Goal: Task Accomplishment & Management: Manage account settings

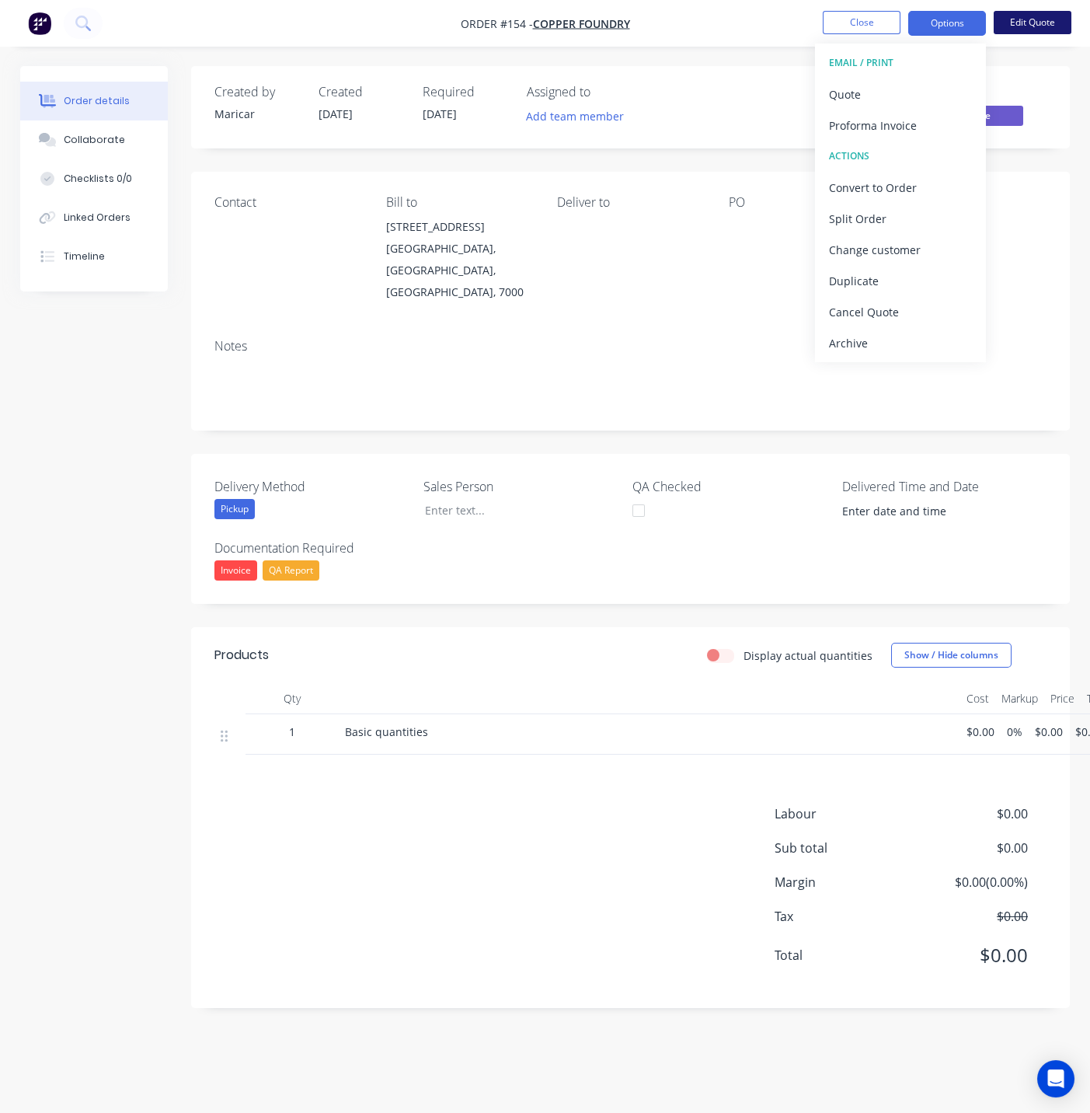
click at [1023, 26] on button "Edit Quote" at bounding box center [1033, 22] width 78 height 23
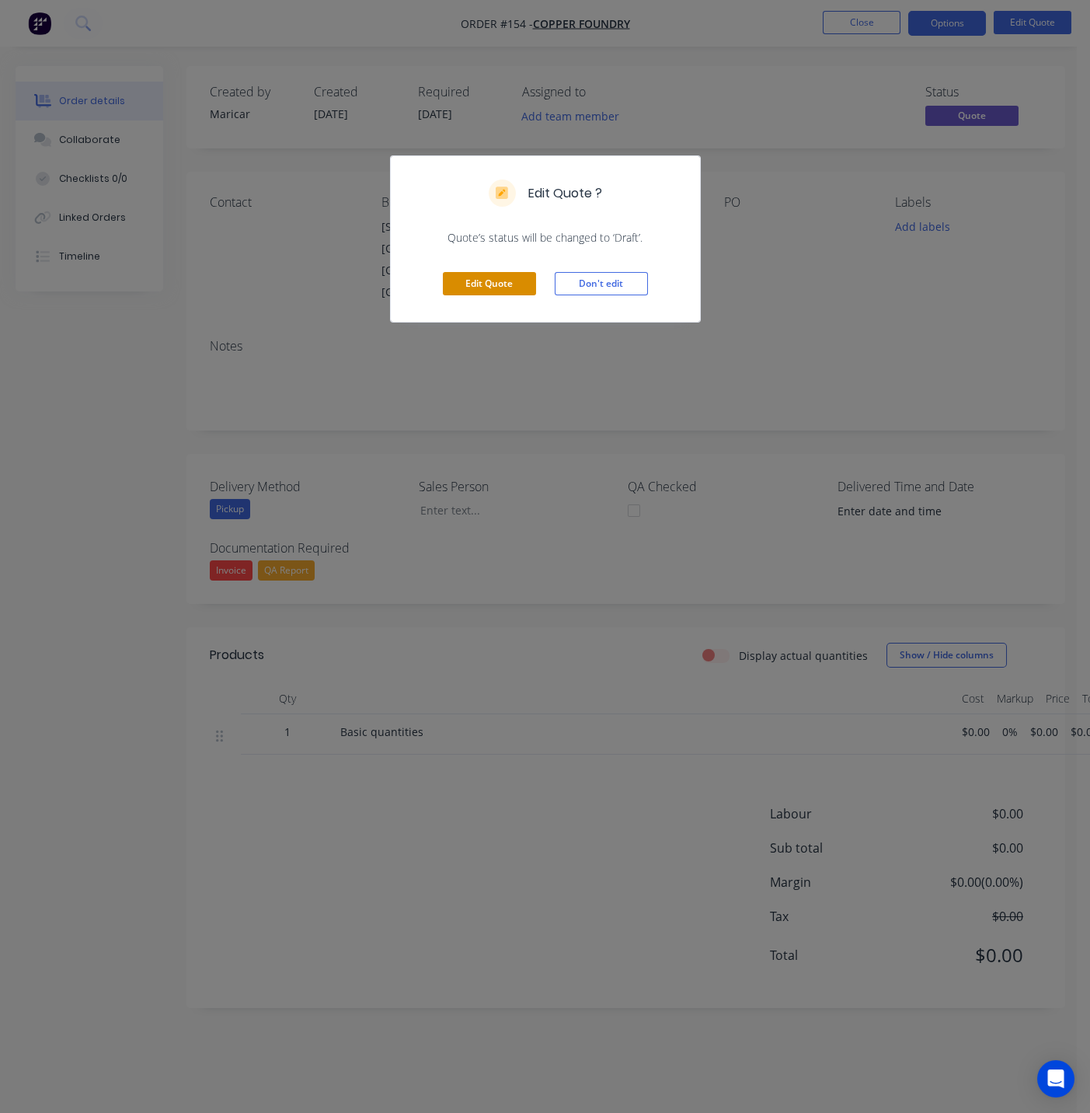
click at [503, 276] on button "Edit Quote" at bounding box center [489, 283] width 93 height 23
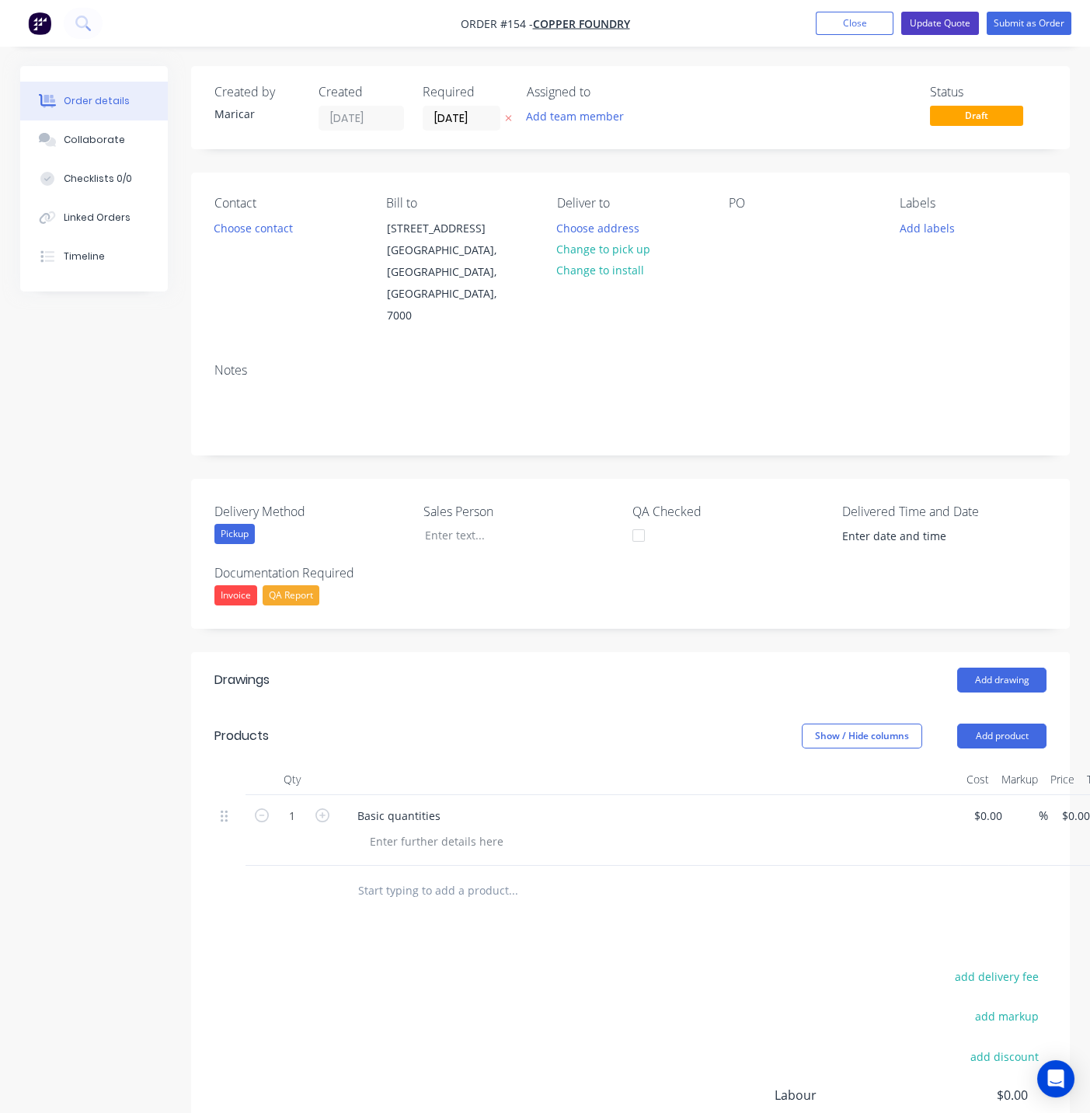
click at [929, 26] on button "Update Quote" at bounding box center [940, 23] width 78 height 23
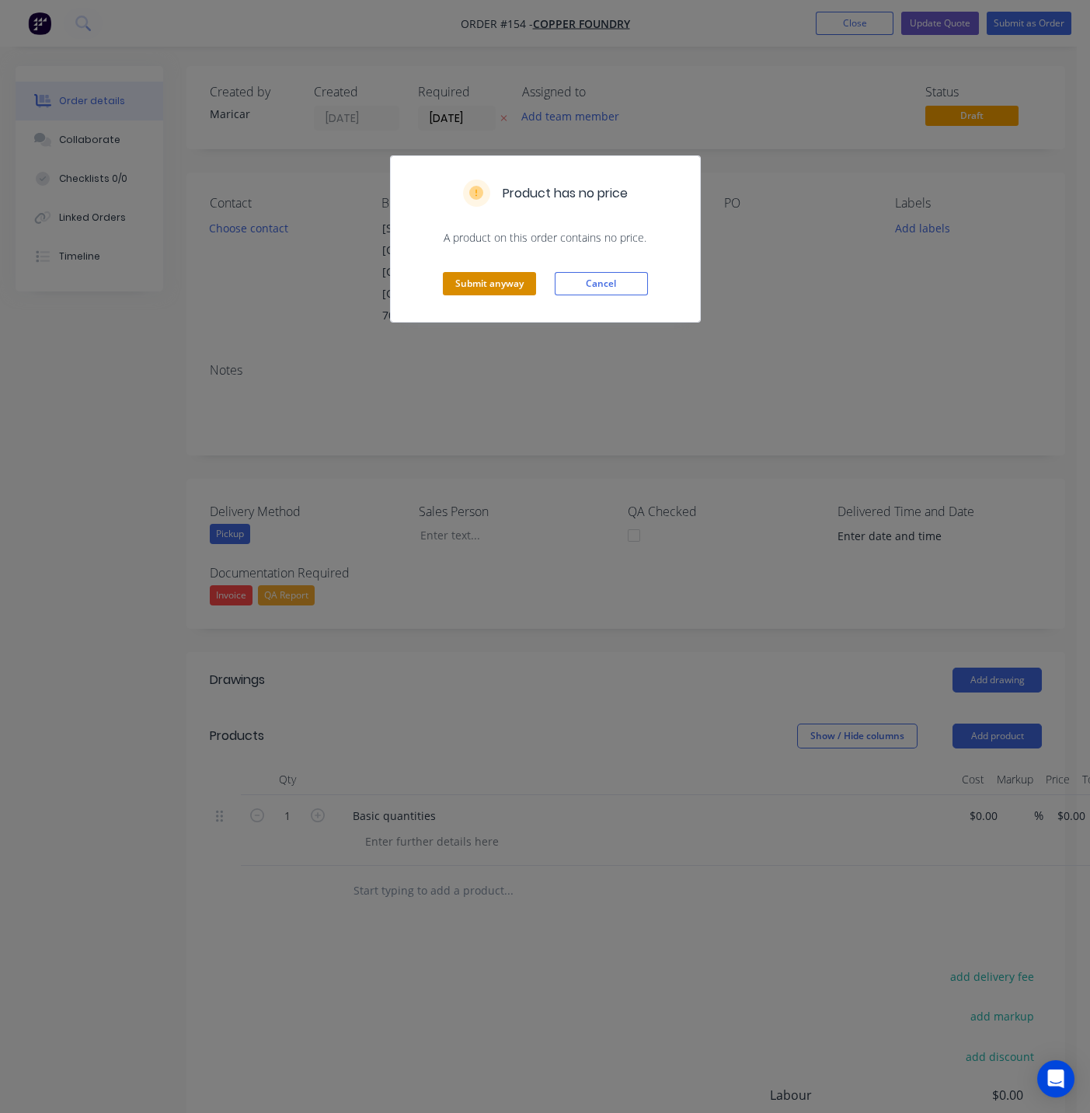
click at [486, 275] on button "Submit anyway" at bounding box center [489, 283] width 93 height 23
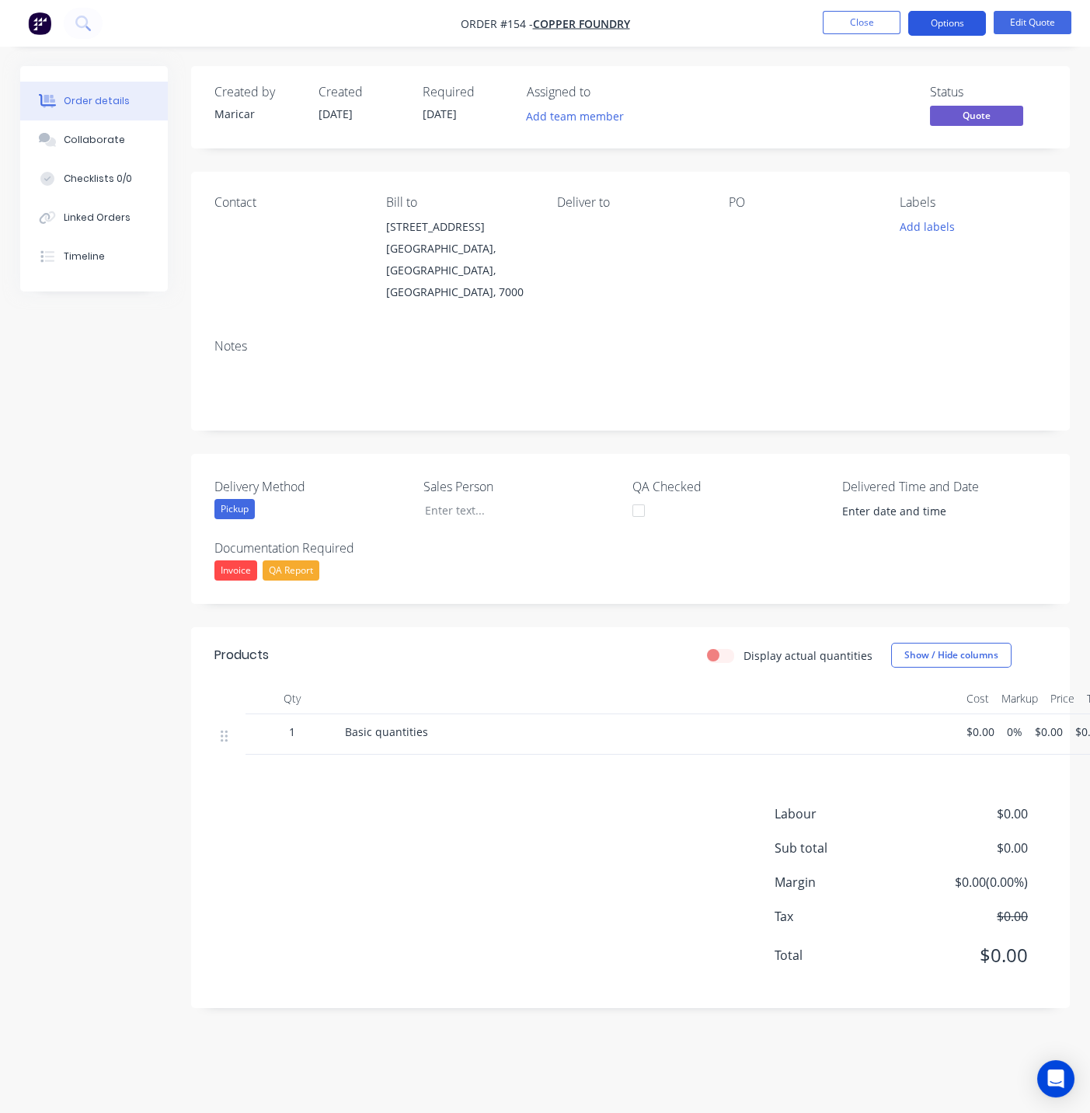
click at [935, 18] on button "Options" at bounding box center [947, 23] width 78 height 25
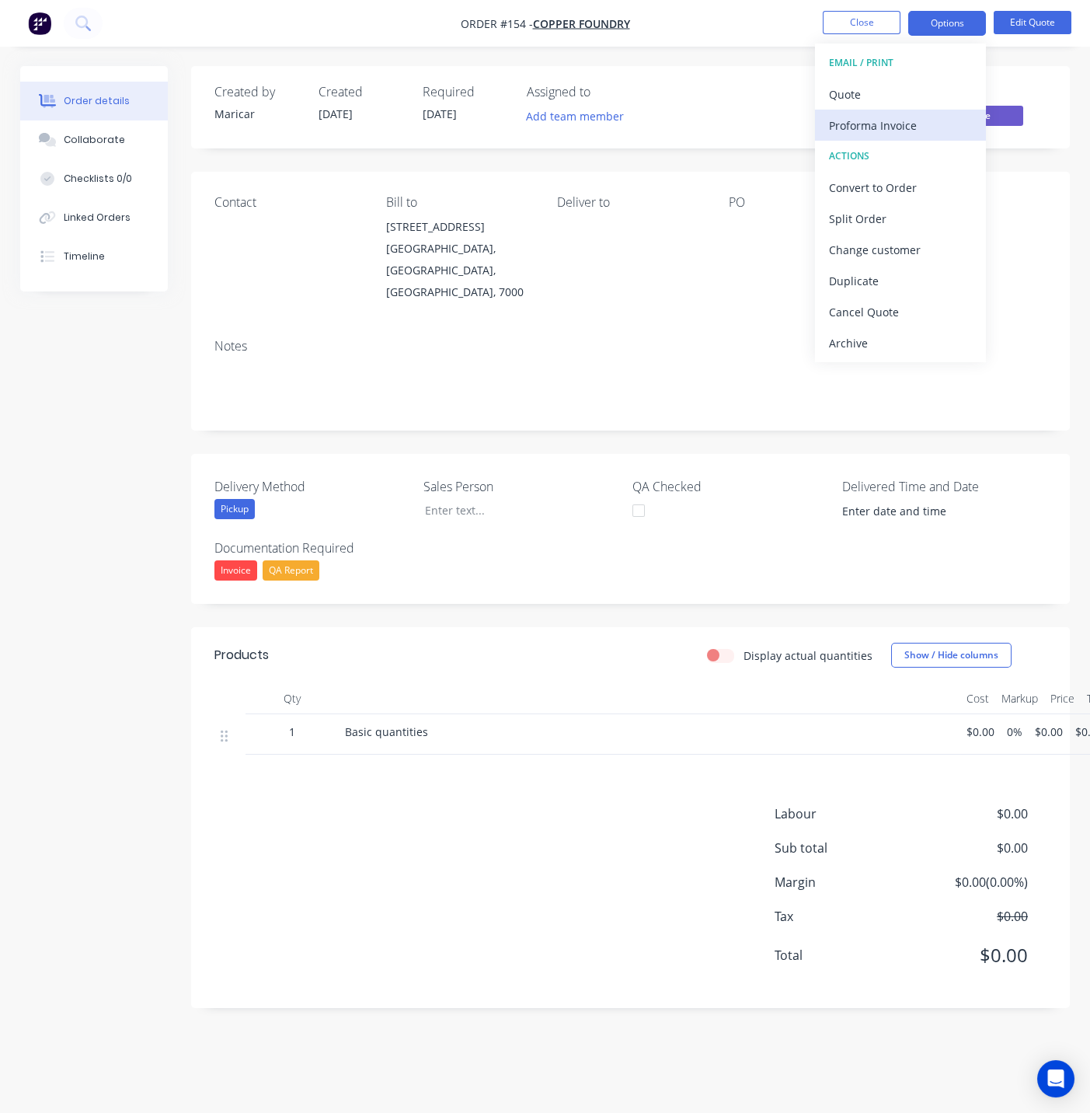
click at [881, 120] on div "Proforma Invoice" at bounding box center [900, 125] width 143 height 23
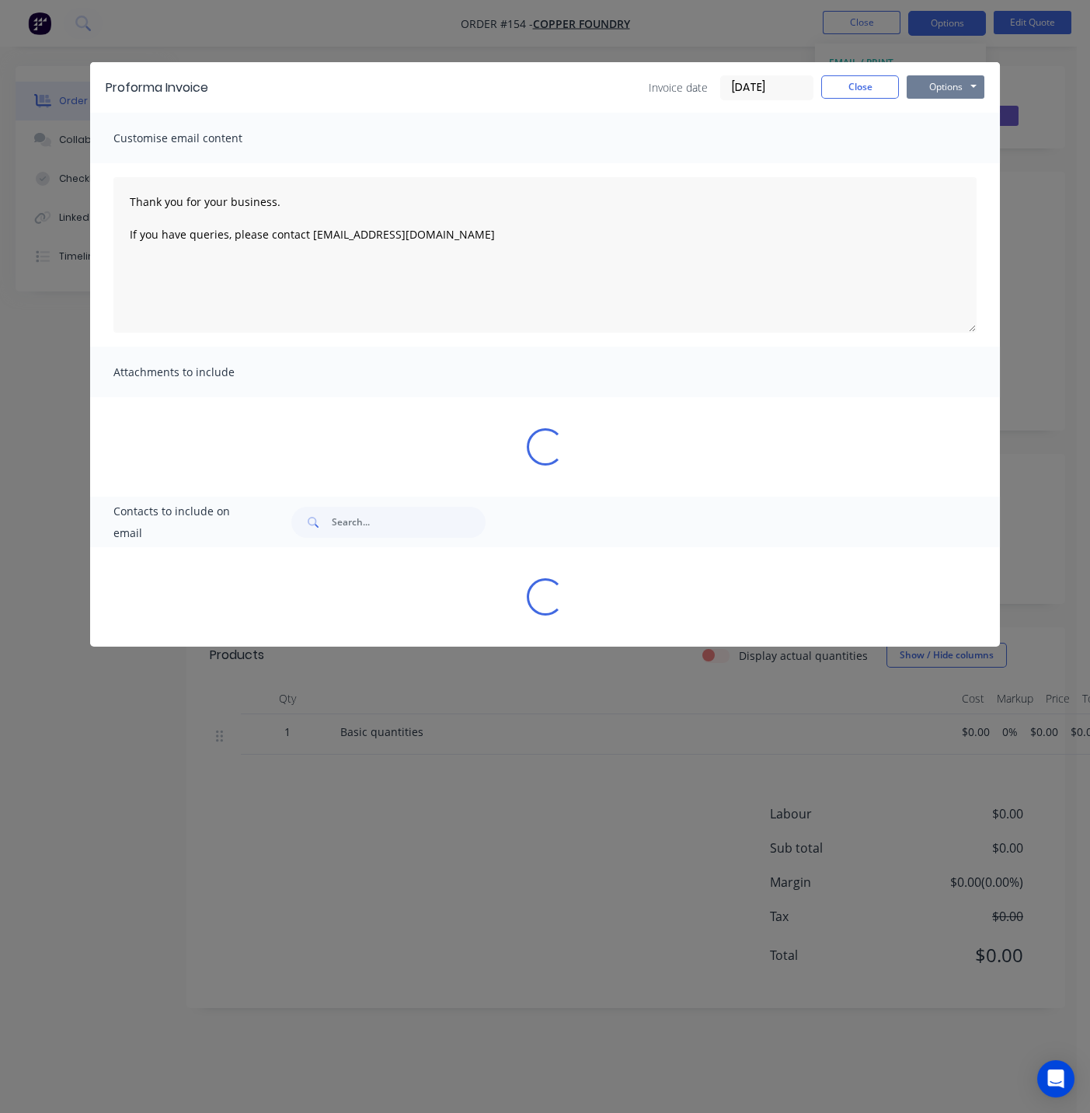
click at [918, 89] on button "Options" at bounding box center [946, 86] width 78 height 23
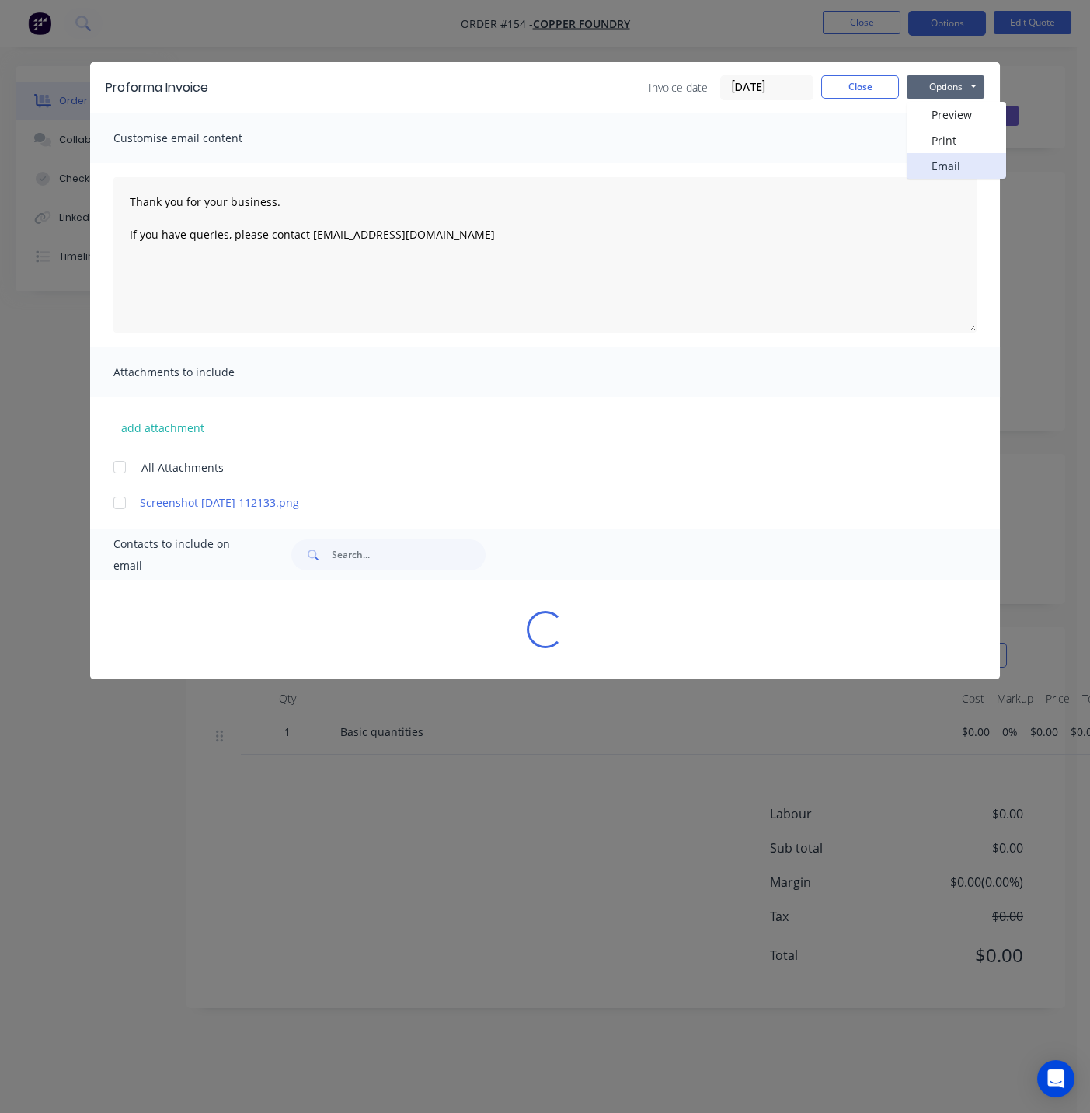
type textarea "Thank you for your business. If you have queries, please contact [EMAIL_ADDRESS…"
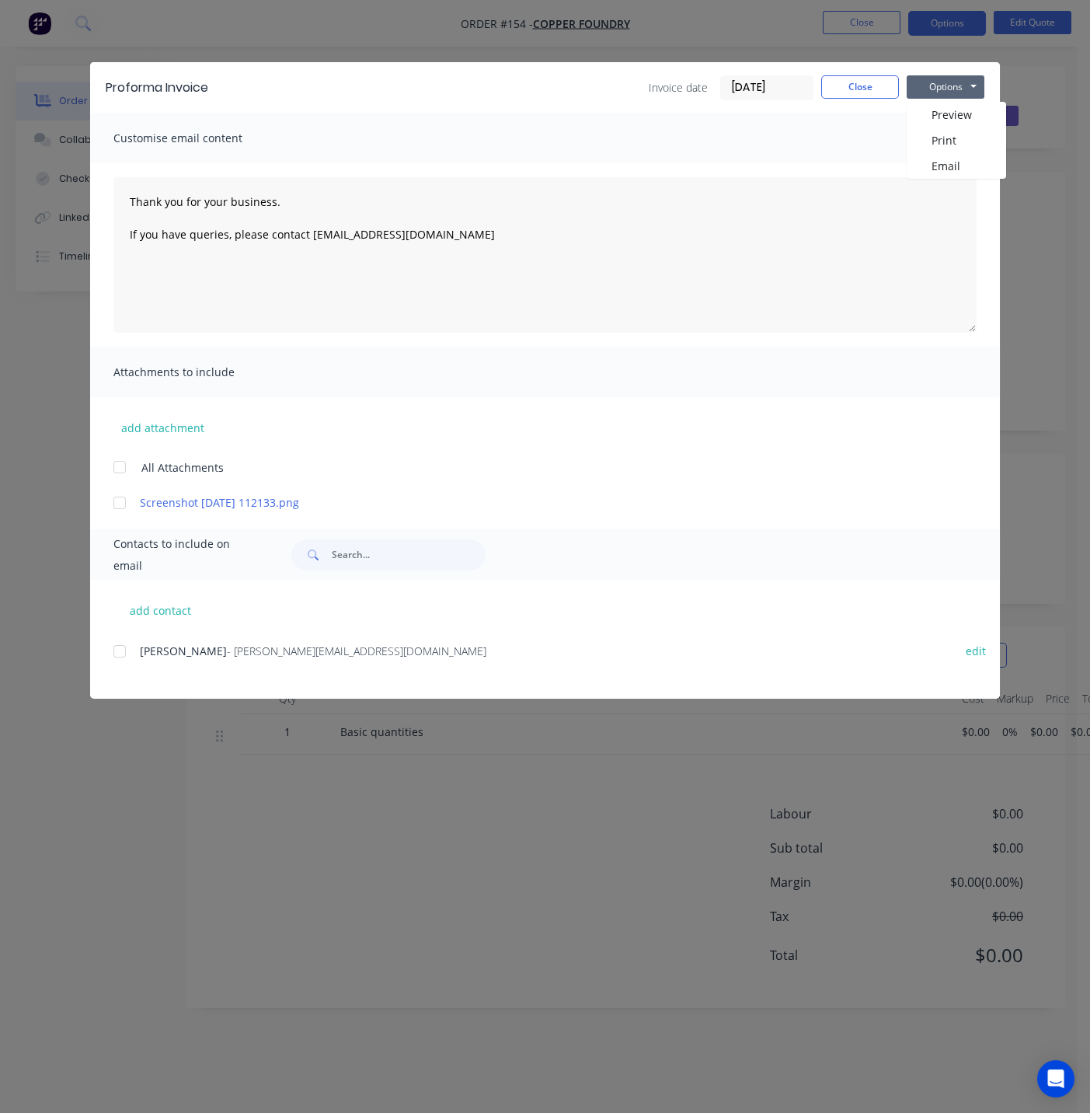
drag, startPoint x: 113, startPoint y: 754, endPoint x: 17, endPoint y: 694, distance: 113.2
click at [115, 755] on div "Proforma Invoice Invoice date [DATE] Close Options Preview Print Email Customis…" at bounding box center [545, 556] width 1090 height 1113
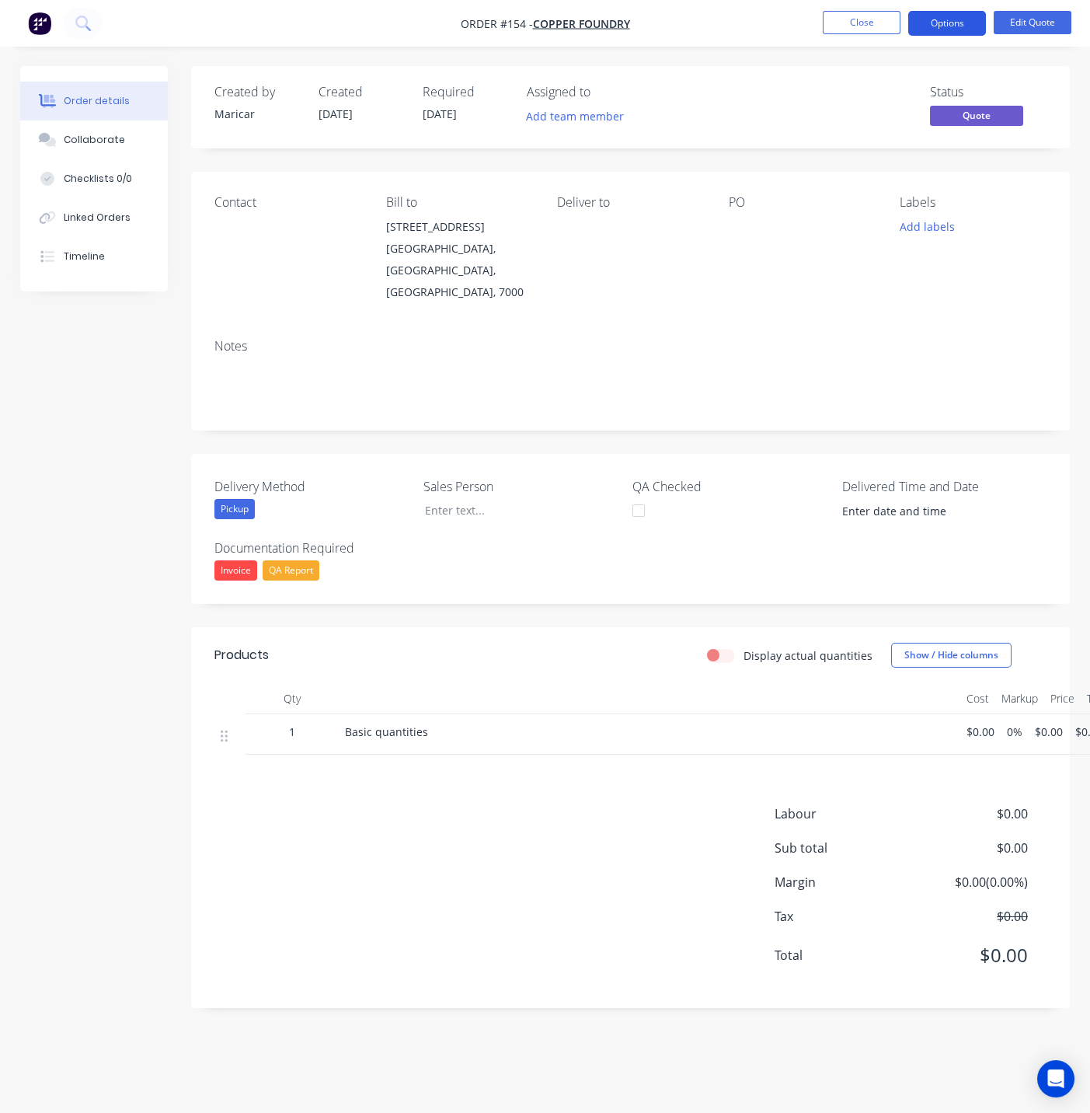
click at [956, 32] on button "Options" at bounding box center [947, 23] width 78 height 25
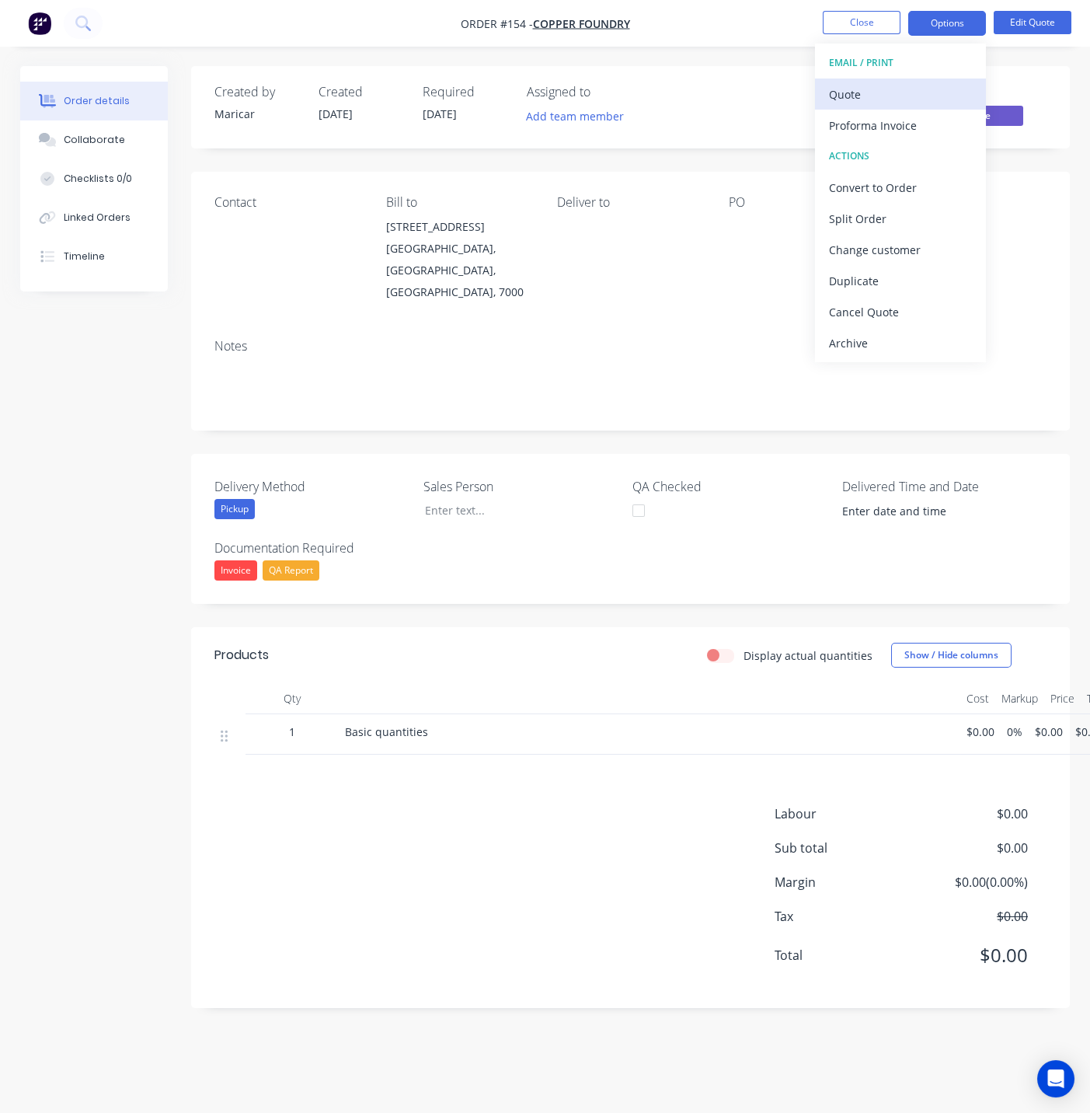
click at [855, 89] on div "Quote" at bounding box center [900, 94] width 143 height 23
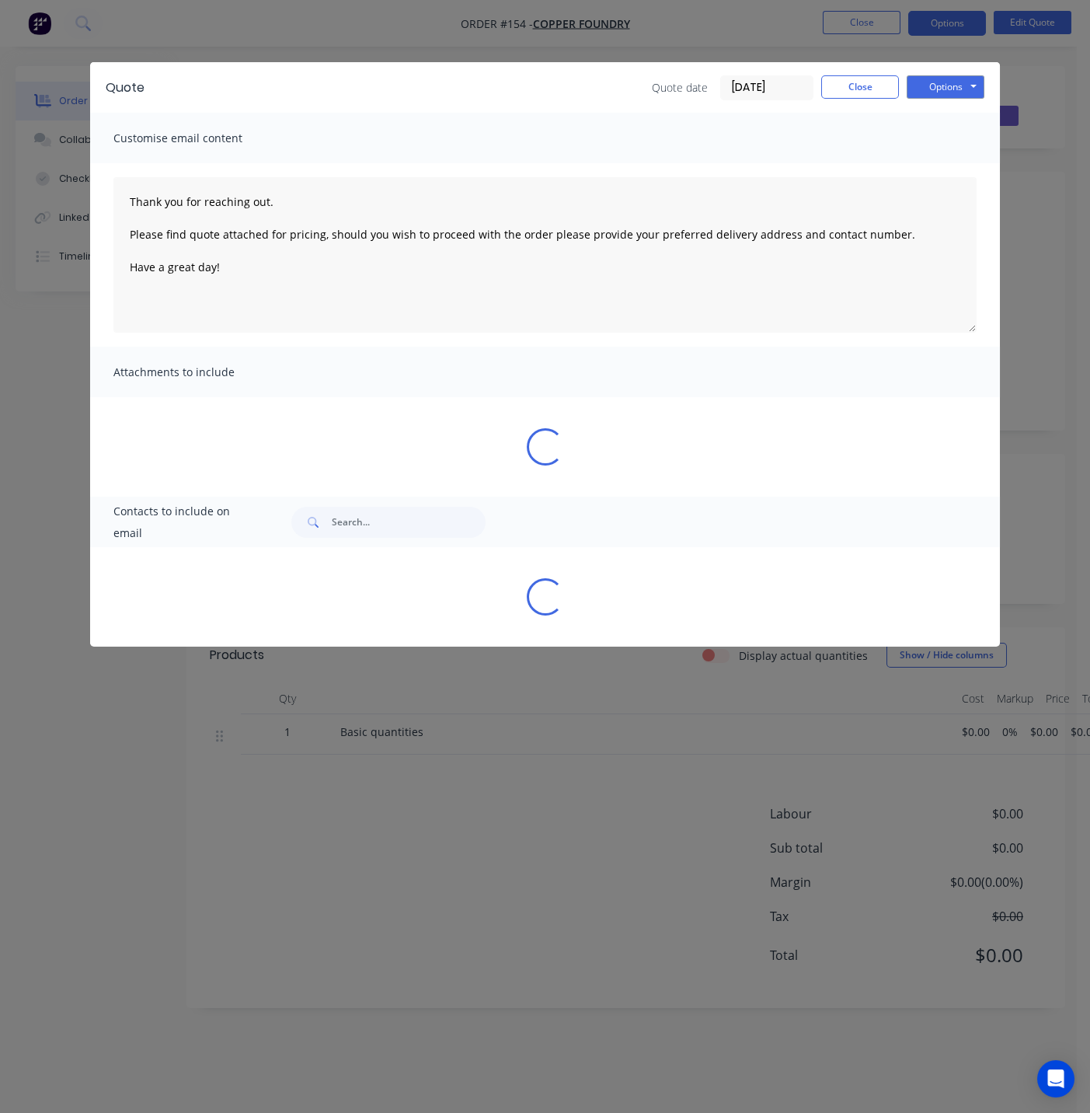
click at [985, 78] on div "Quote Quote date [DATE] Close Options Preview Print Email" at bounding box center [545, 87] width 910 height 51
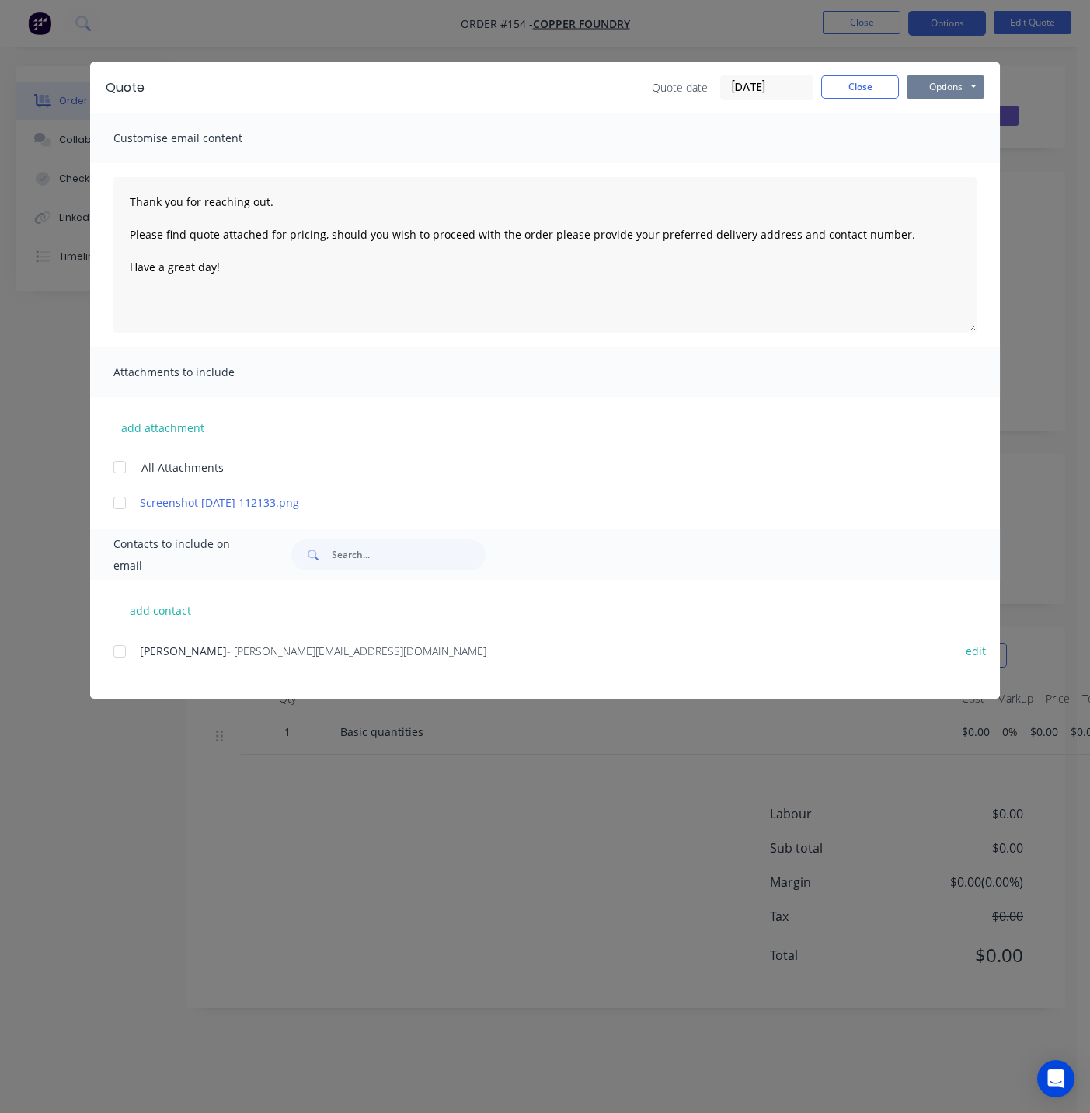
click at [949, 87] on button "Options" at bounding box center [946, 86] width 78 height 23
type textarea "Thank you for reaching out. Please find quote attached for pricing, should you …"
click at [853, 87] on button "Close" at bounding box center [860, 86] width 78 height 23
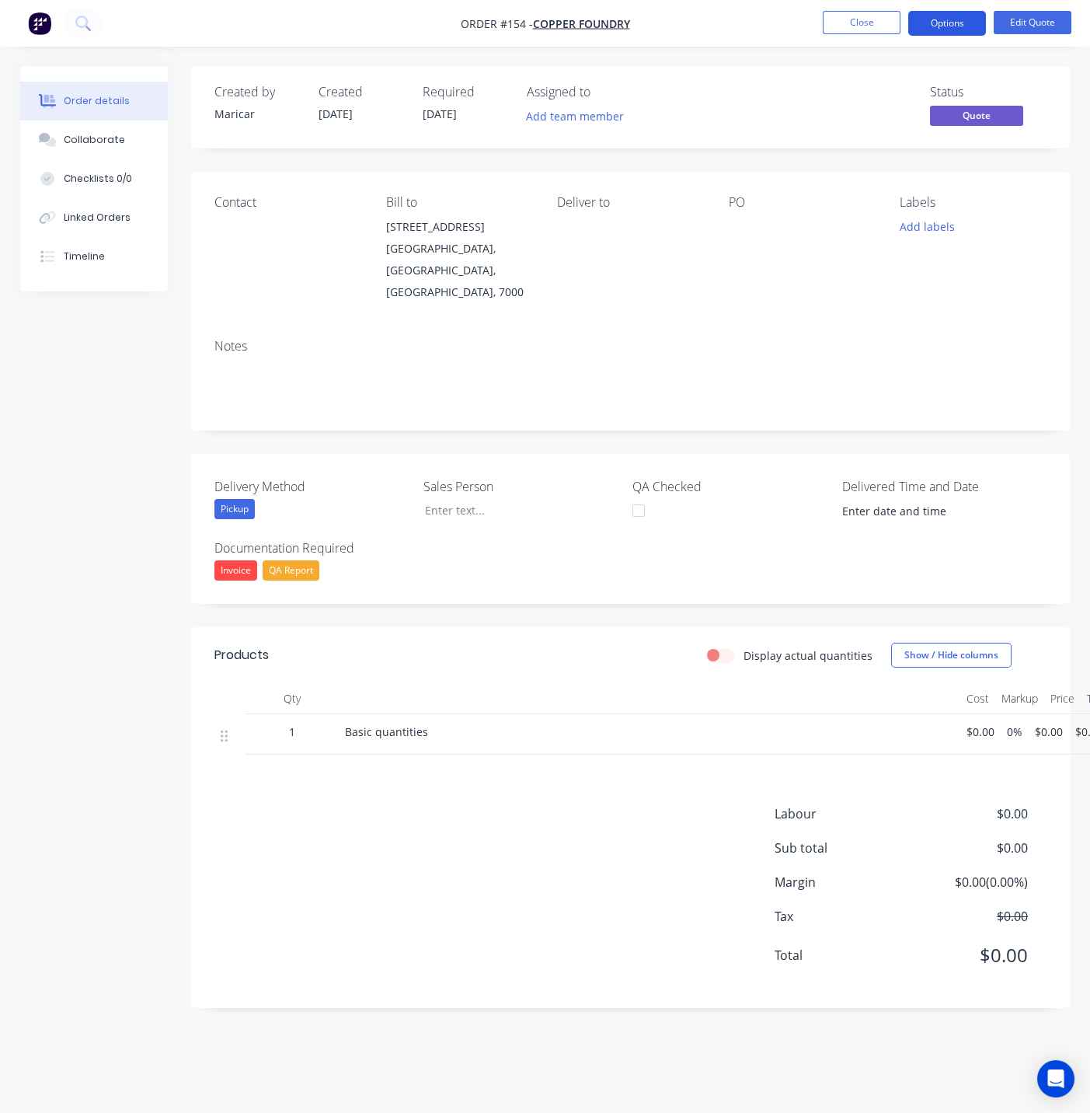
click at [934, 16] on button "Options" at bounding box center [947, 23] width 78 height 25
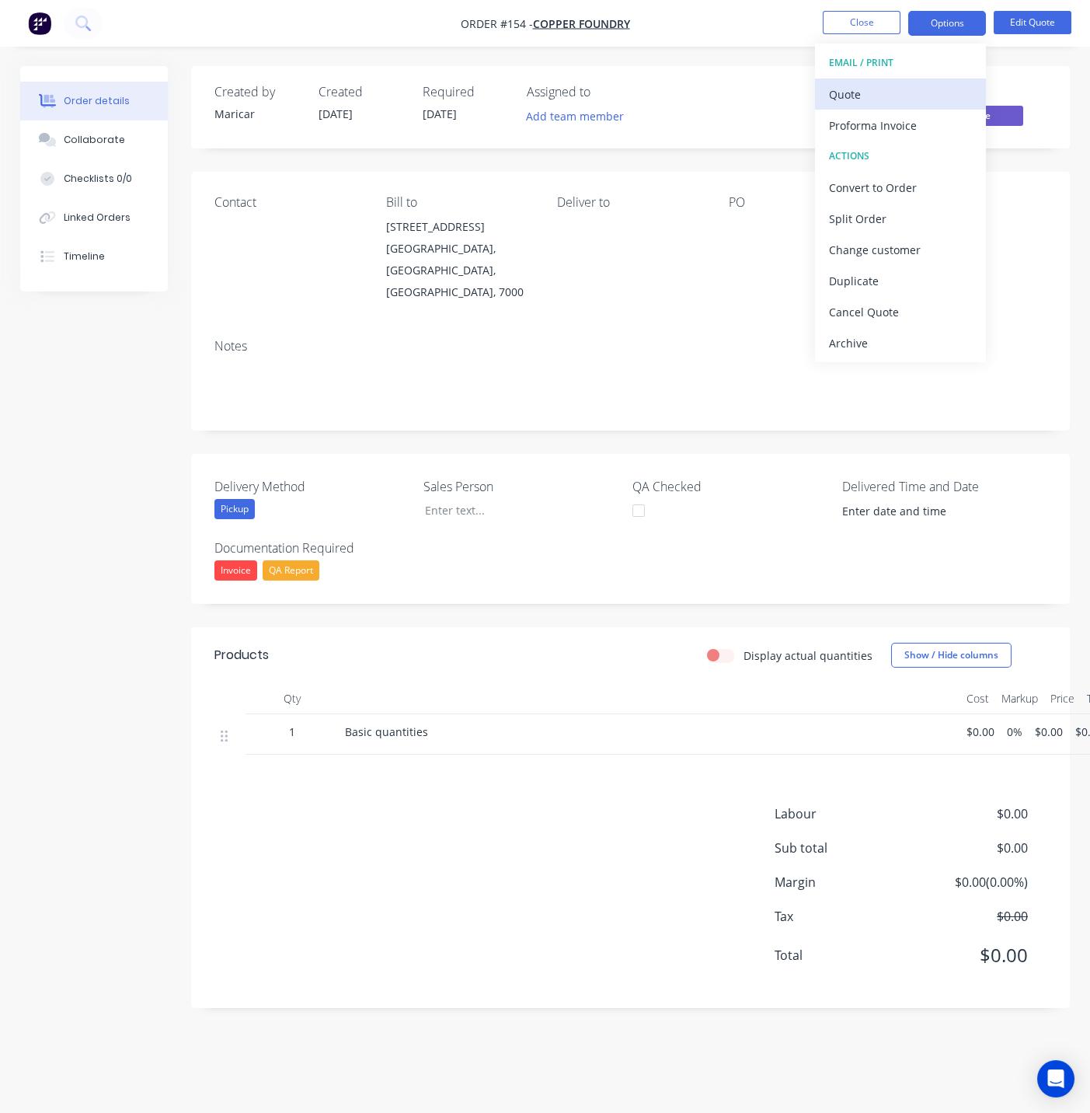
click at [897, 98] on div "Quote" at bounding box center [900, 94] width 143 height 23
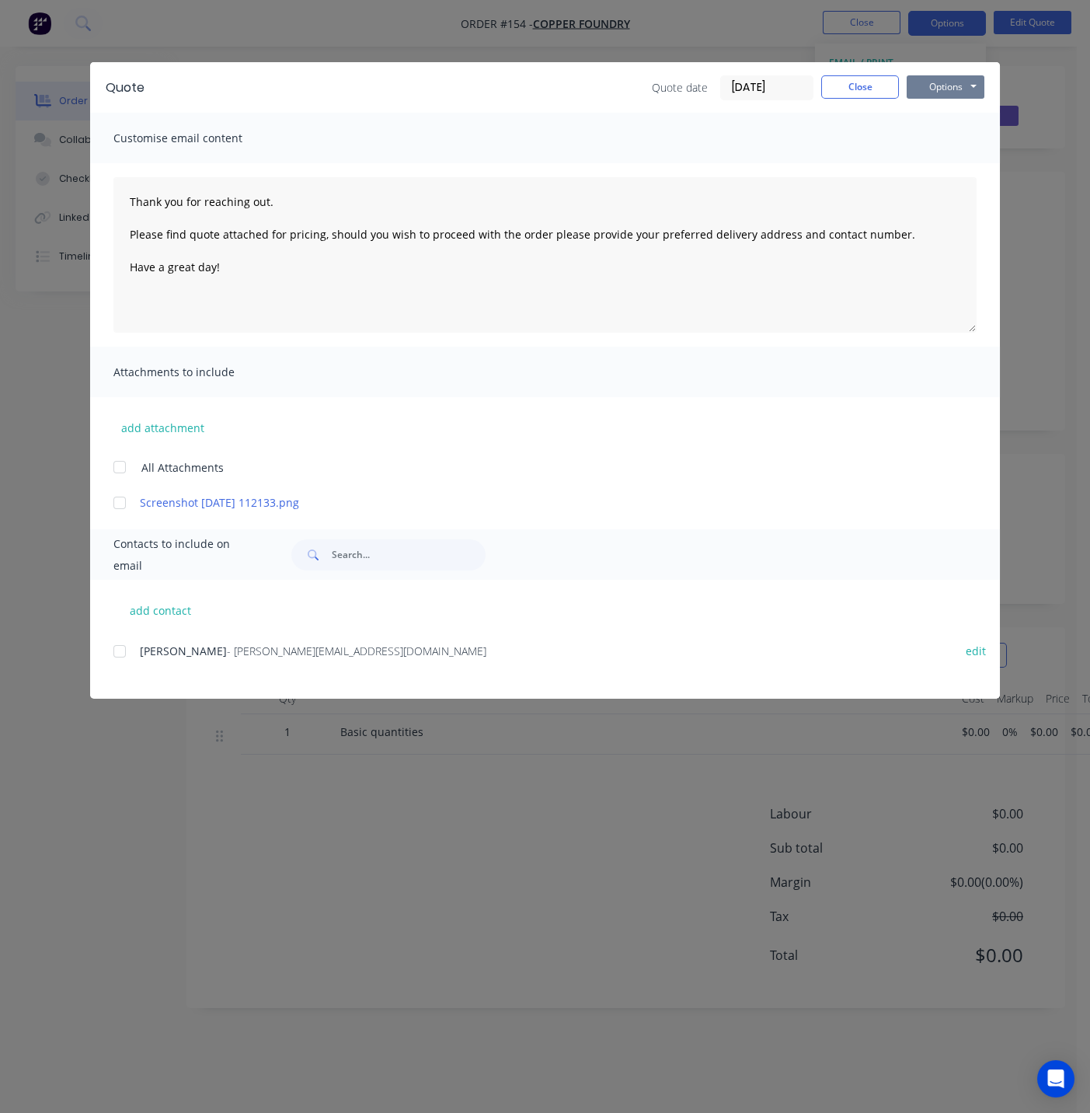
click at [961, 85] on button "Options" at bounding box center [946, 86] width 78 height 23
type textarea "Thank you for reaching out. Please find quote attached for pricing, should you …"
